Goal: Task Accomplishment & Management: Use online tool/utility

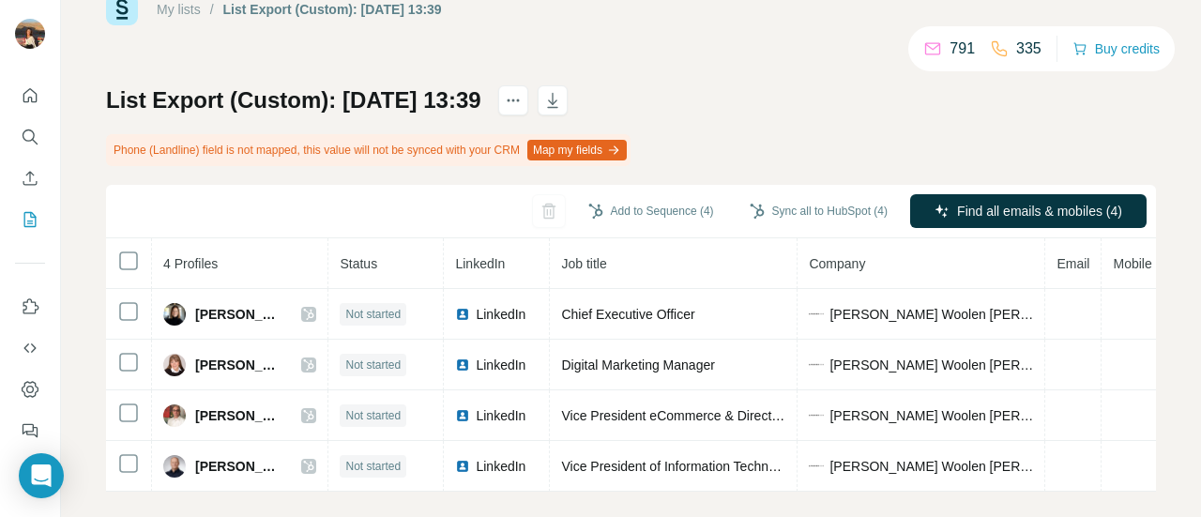
scroll to position [80, 0]
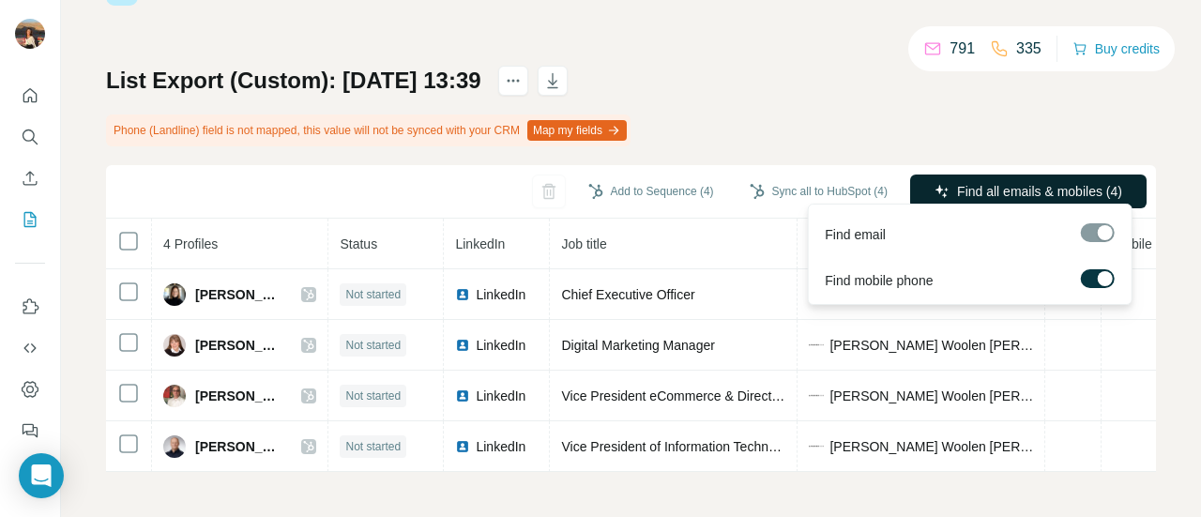
click at [936, 178] on button "Find all emails & mobiles (4)" at bounding box center [1028, 191] width 236 height 34
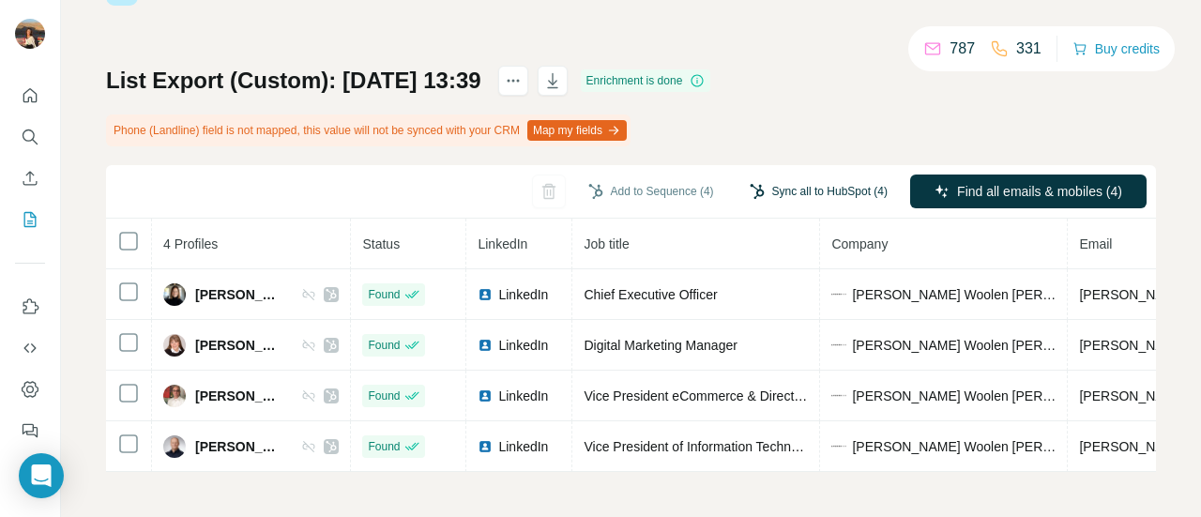
click at [786, 195] on button "Sync all to HubSpot (4)" at bounding box center [818, 191] width 164 height 28
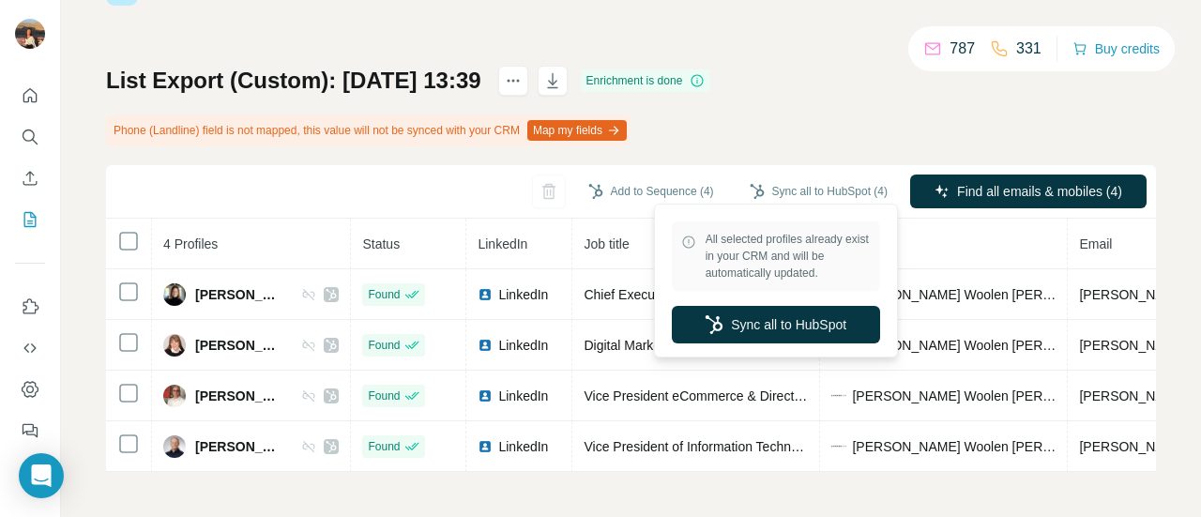
click at [781, 349] on div "All selected profiles already exist in your CRM and will be automatically updat…" at bounding box center [775, 280] width 234 height 144
click at [782, 335] on button "Sync all to HubSpot" at bounding box center [776, 325] width 208 height 38
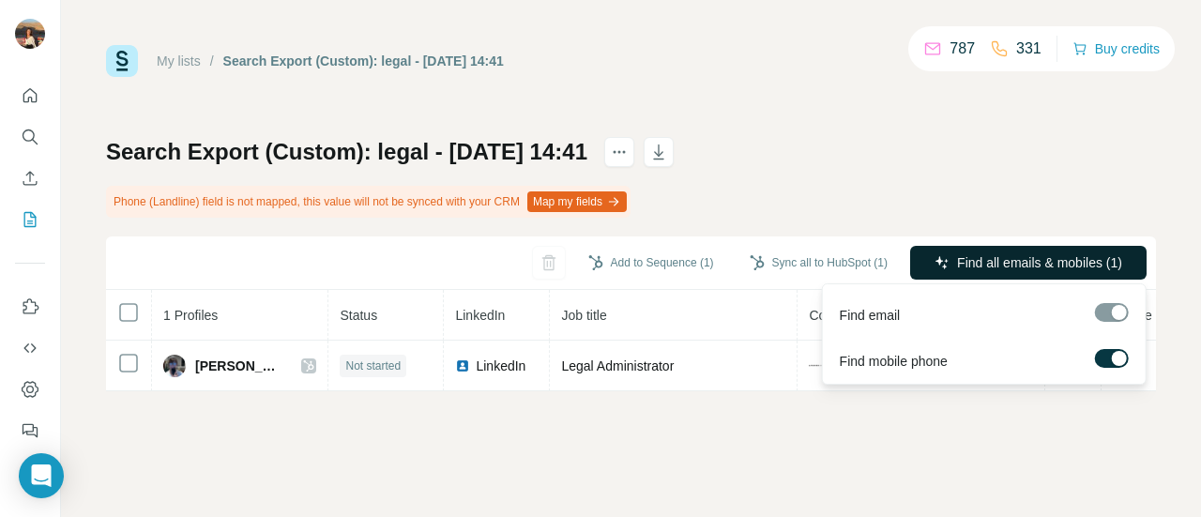
click at [993, 252] on button "Find all emails & mobiles (1)" at bounding box center [1028, 263] width 236 height 34
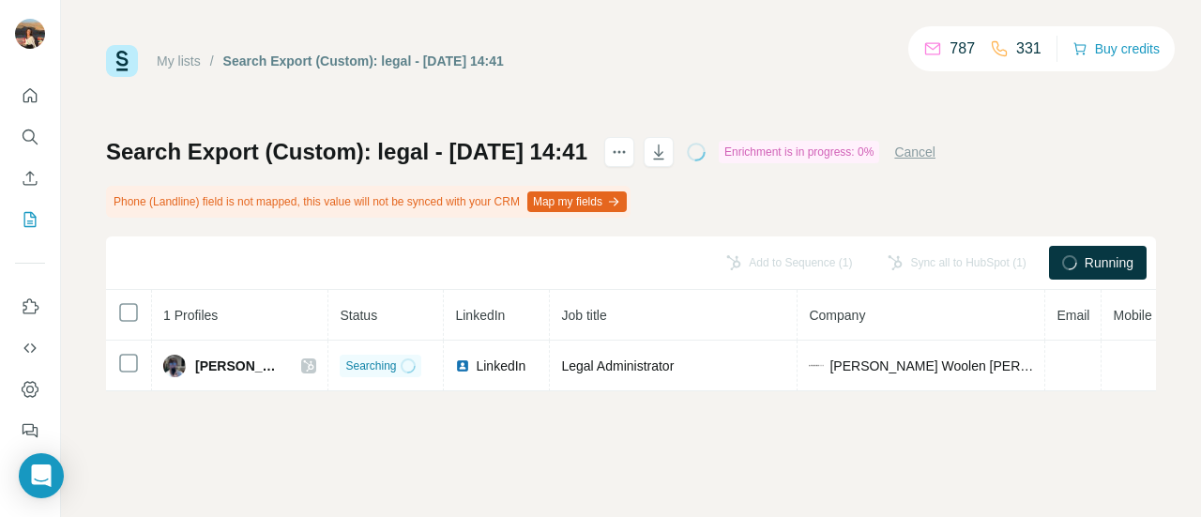
scroll to position [0, 305]
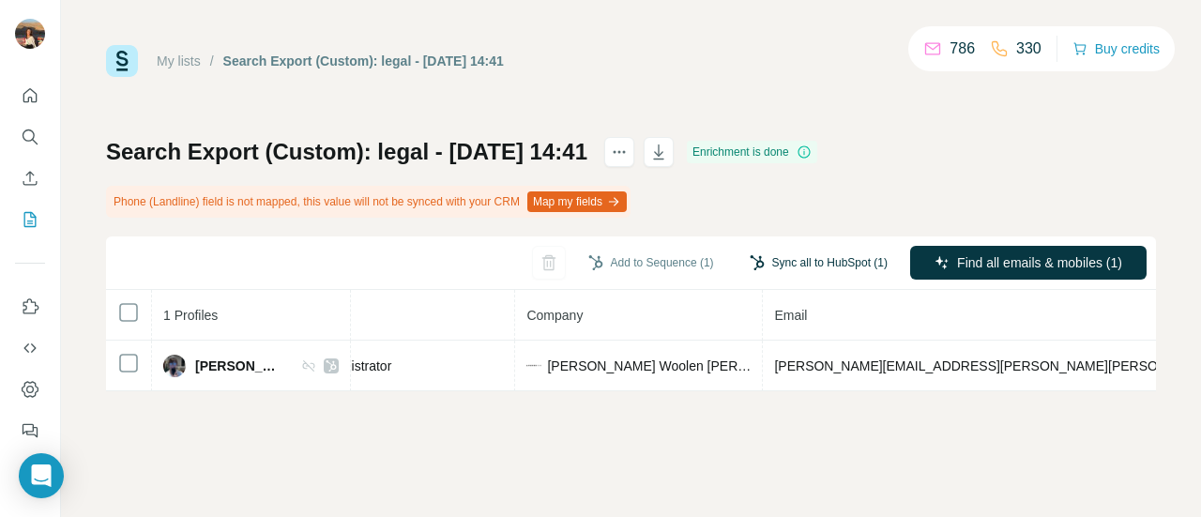
click at [818, 253] on button "Sync all to HubSpot (1)" at bounding box center [818, 263] width 164 height 28
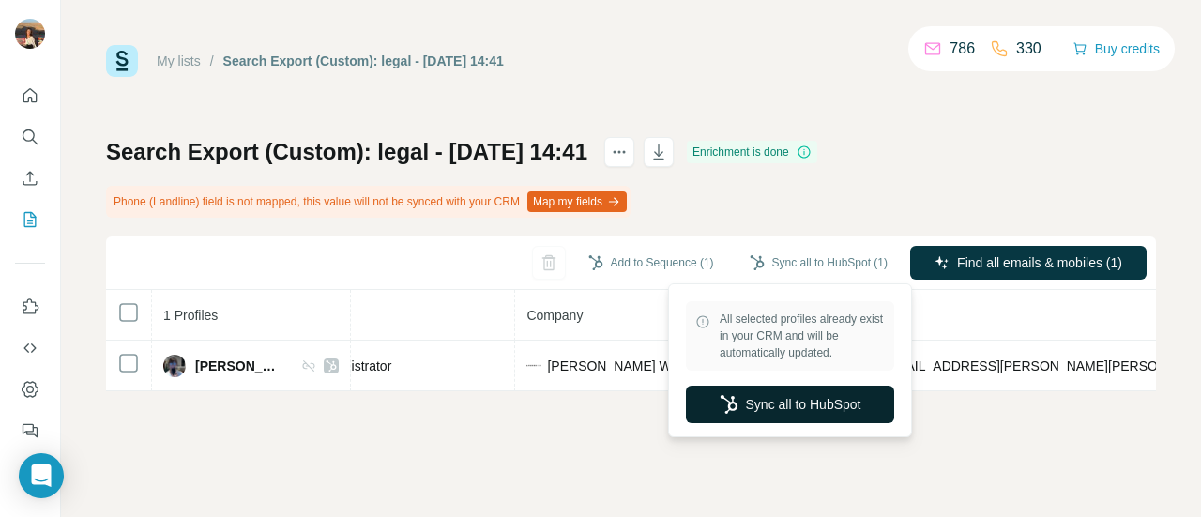
click at [729, 414] on button "Sync all to HubSpot" at bounding box center [790, 404] width 208 height 38
